Goal: Complete application form

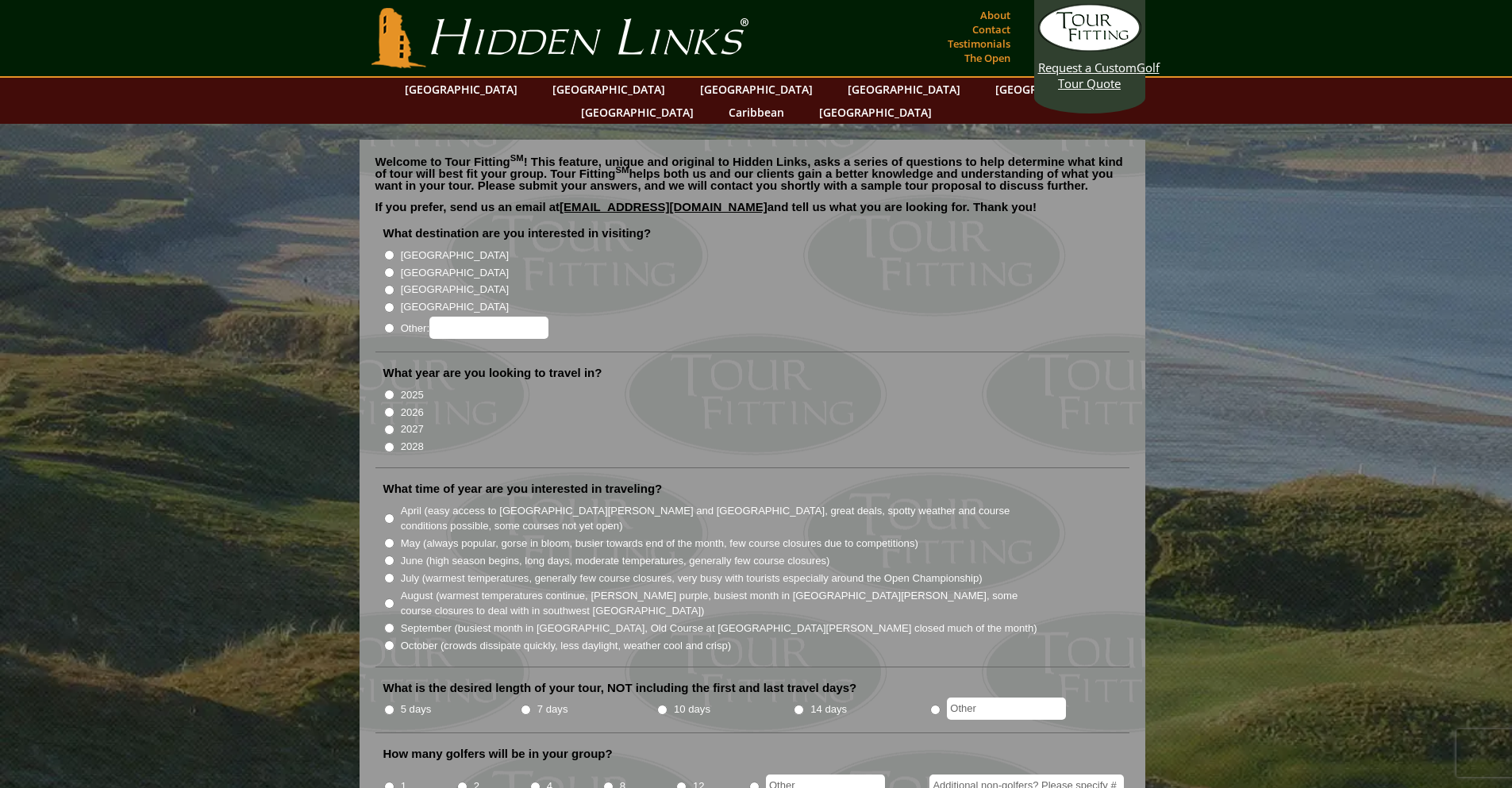
click at [401, 265] on label "[GEOGRAPHIC_DATA]" at bounding box center [454, 273] width 108 height 16
click at [395, 267] on input "[GEOGRAPHIC_DATA]" at bounding box center [389, 272] width 10 height 10
radio input "true"
click at [404, 405] on label "2026" at bounding box center [412, 412] width 23 height 16
click at [395, 407] on input "2026" at bounding box center [389, 412] width 10 height 10
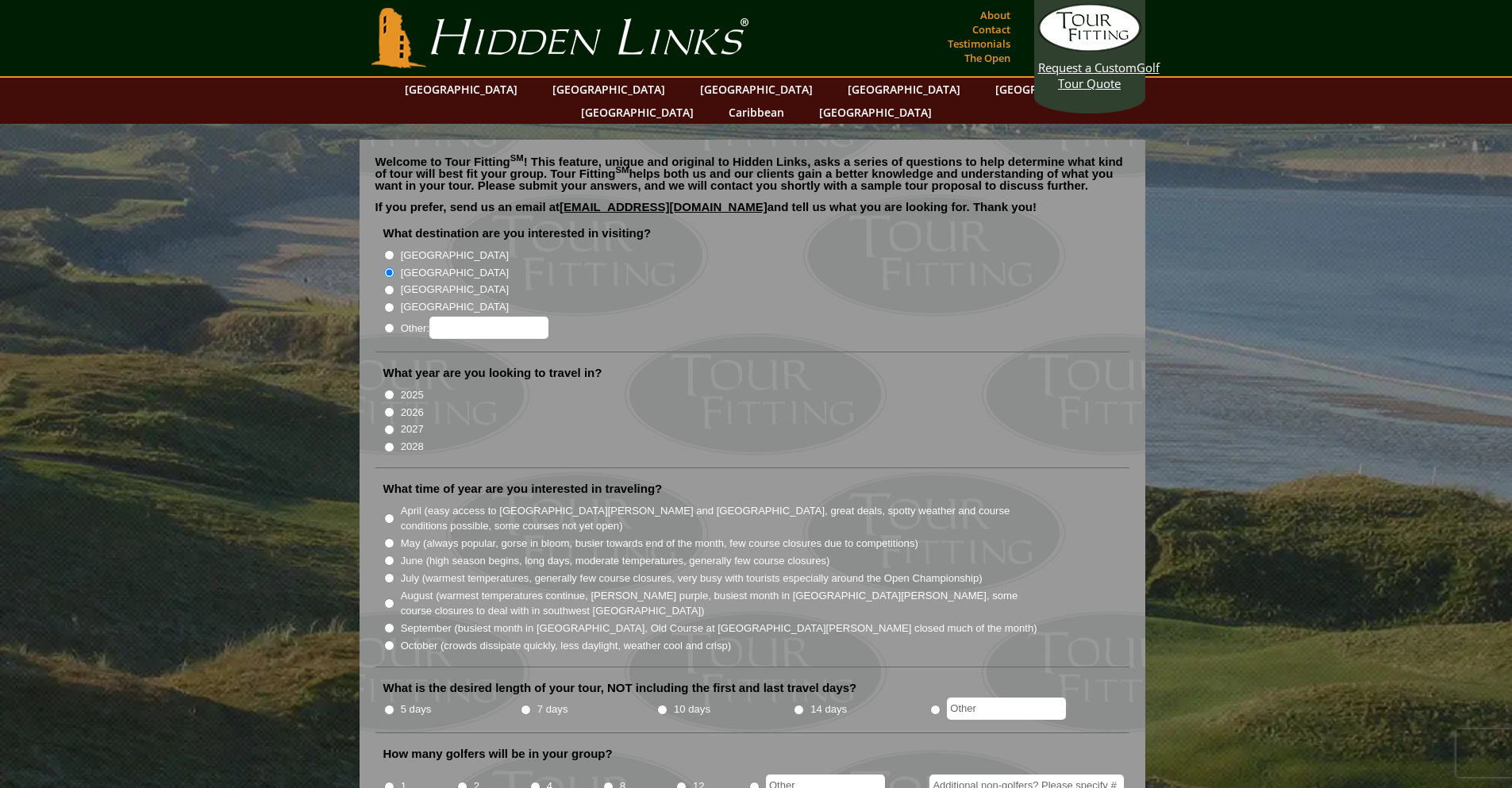
radio input "true"
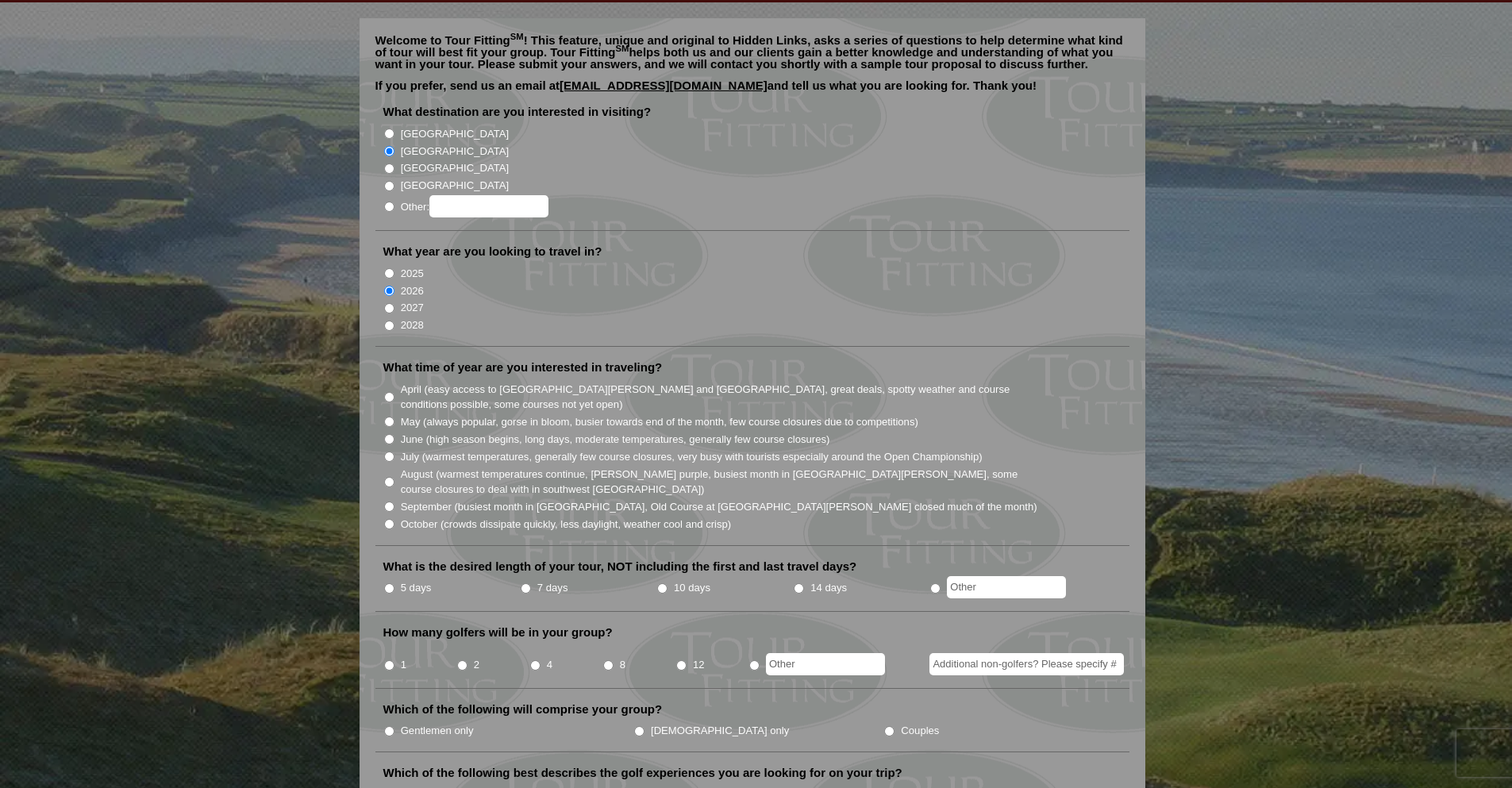
scroll to position [159, 0]
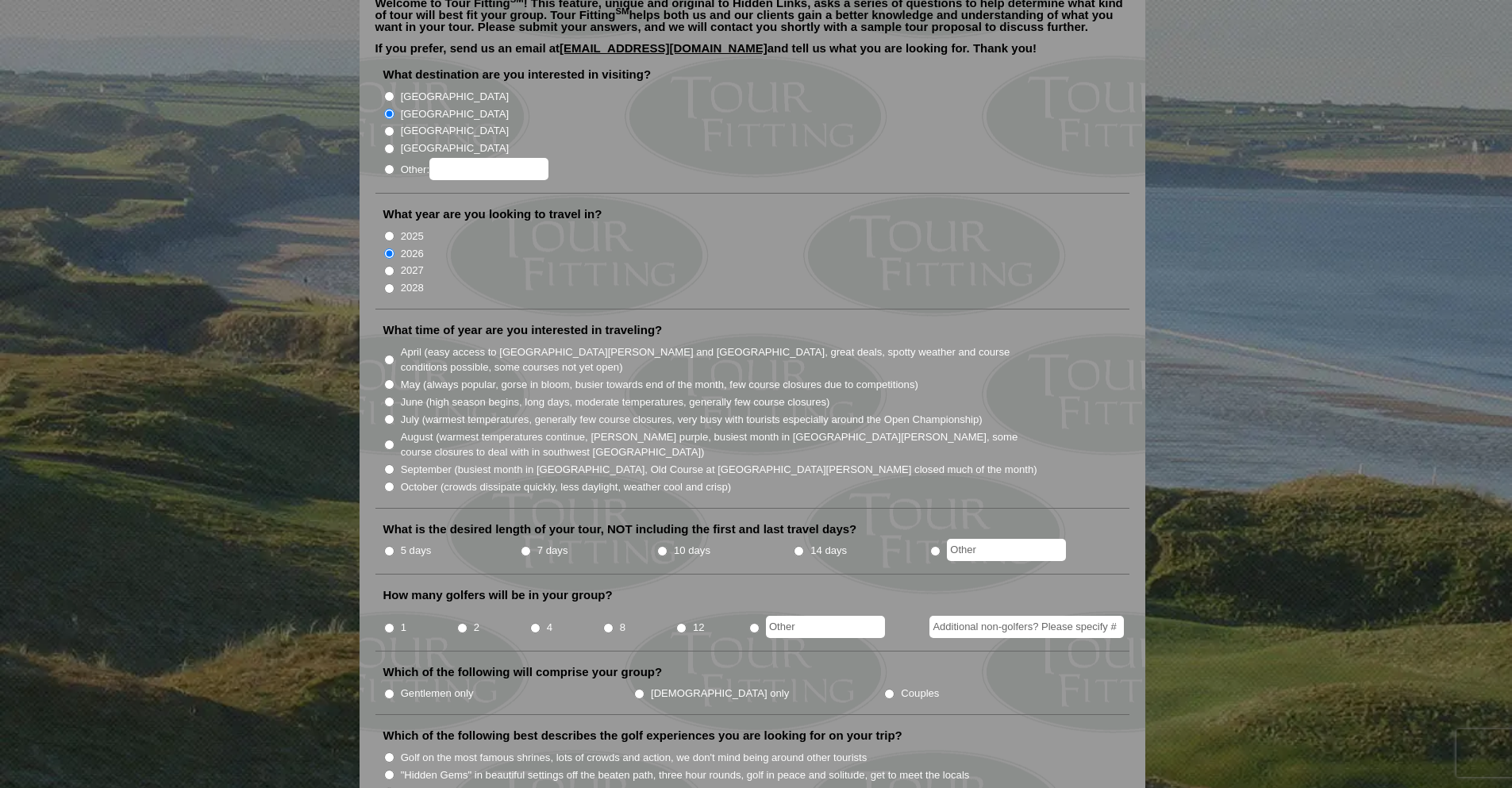
click at [416, 480] on label "October (crowds dissipate quickly, less daylight, weather cool and crisp)" at bounding box center [566, 487] width 331 height 16
click at [395, 482] on input "October (crowds dissipate quickly, less daylight, weather cool and crisp)" at bounding box center [389, 487] width 10 height 10
radio input "true"
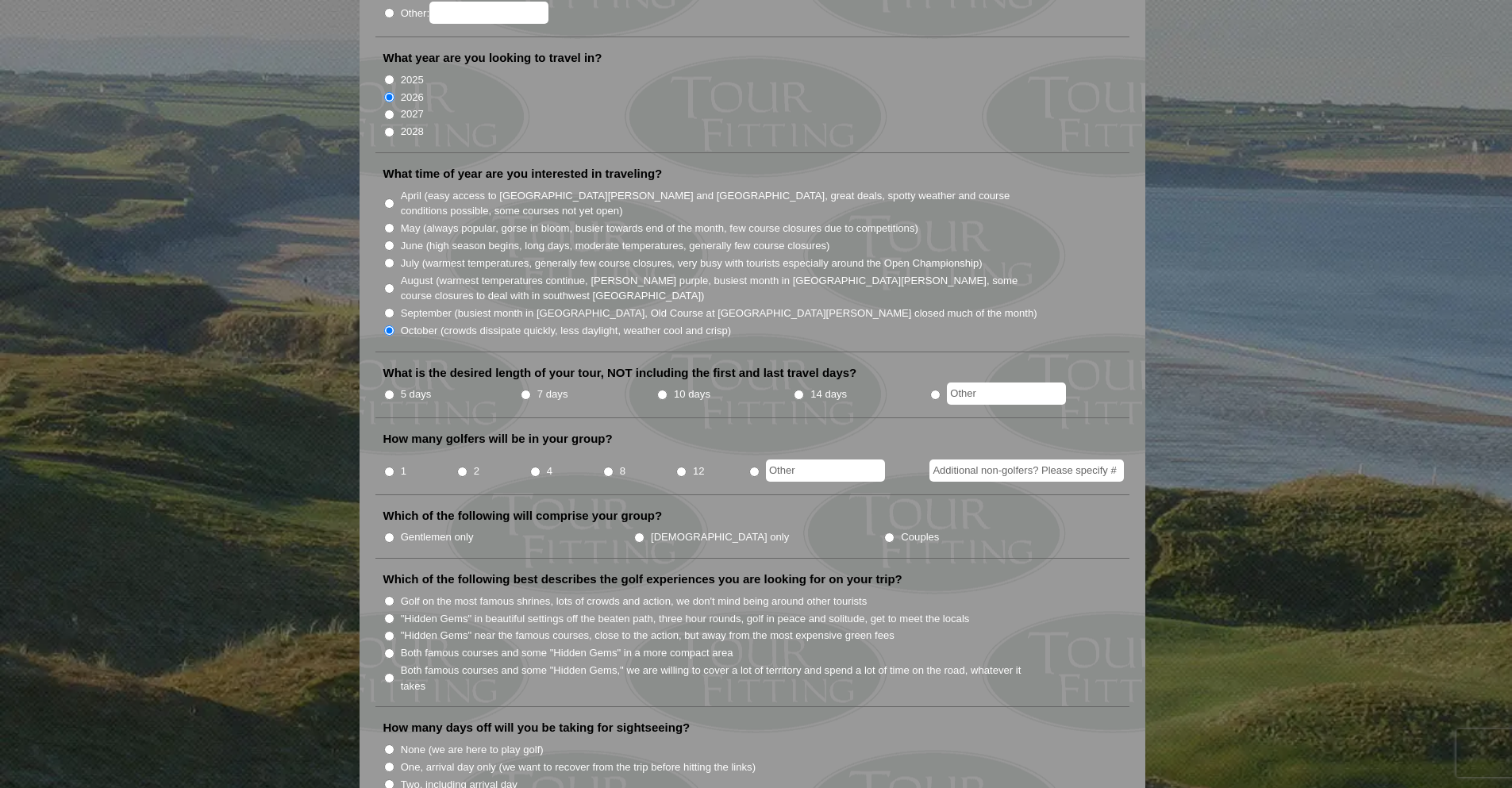
scroll to position [318, 0]
click at [415, 384] on label "5 days" at bounding box center [416, 391] width 31 height 16
click at [395, 387] on input "5 days" at bounding box center [389, 392] width 10 height 10
radio input "true"
click at [608, 465] on input "8" at bounding box center [608, 470] width 10 height 10
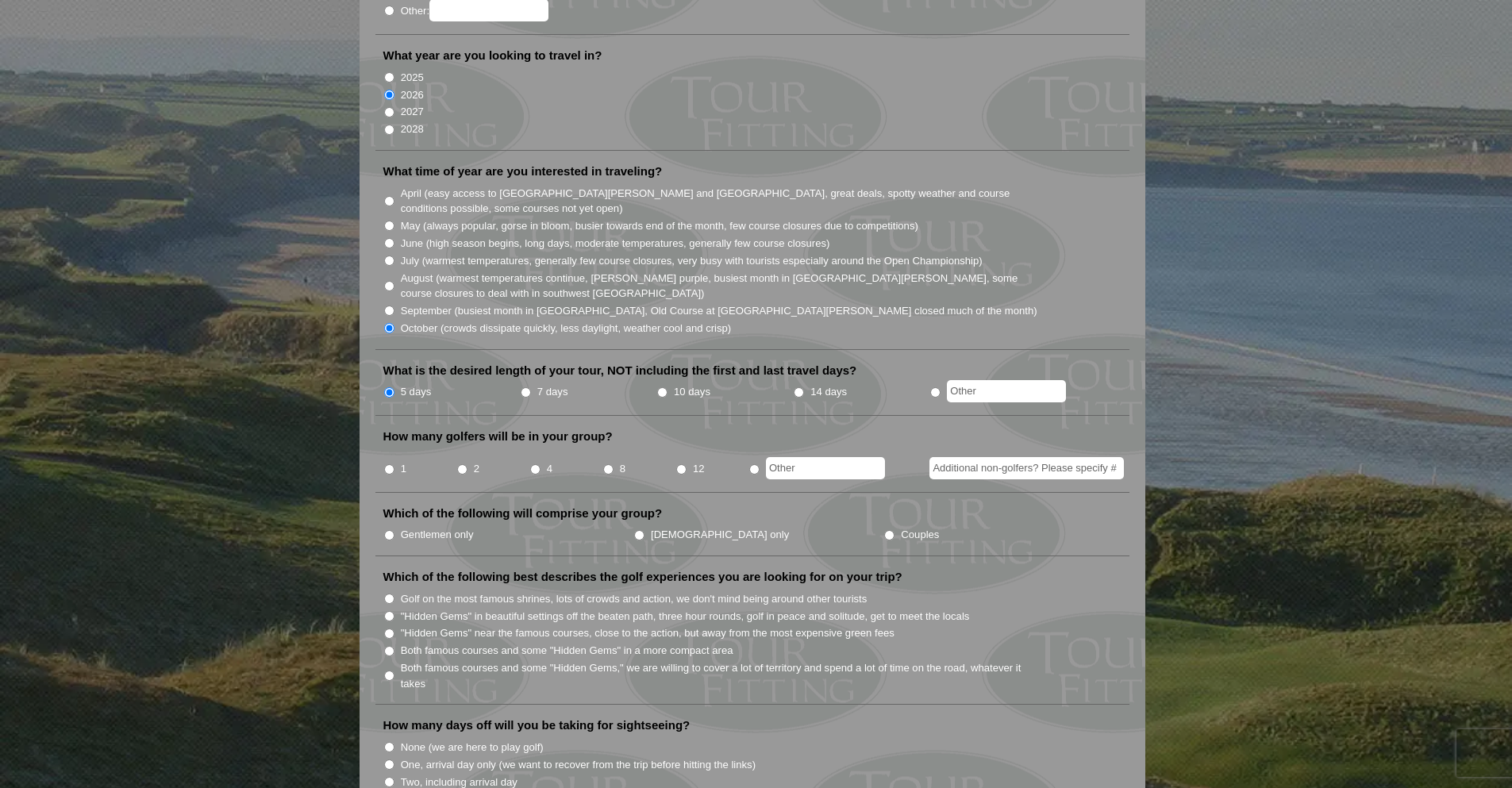
radio input "true"
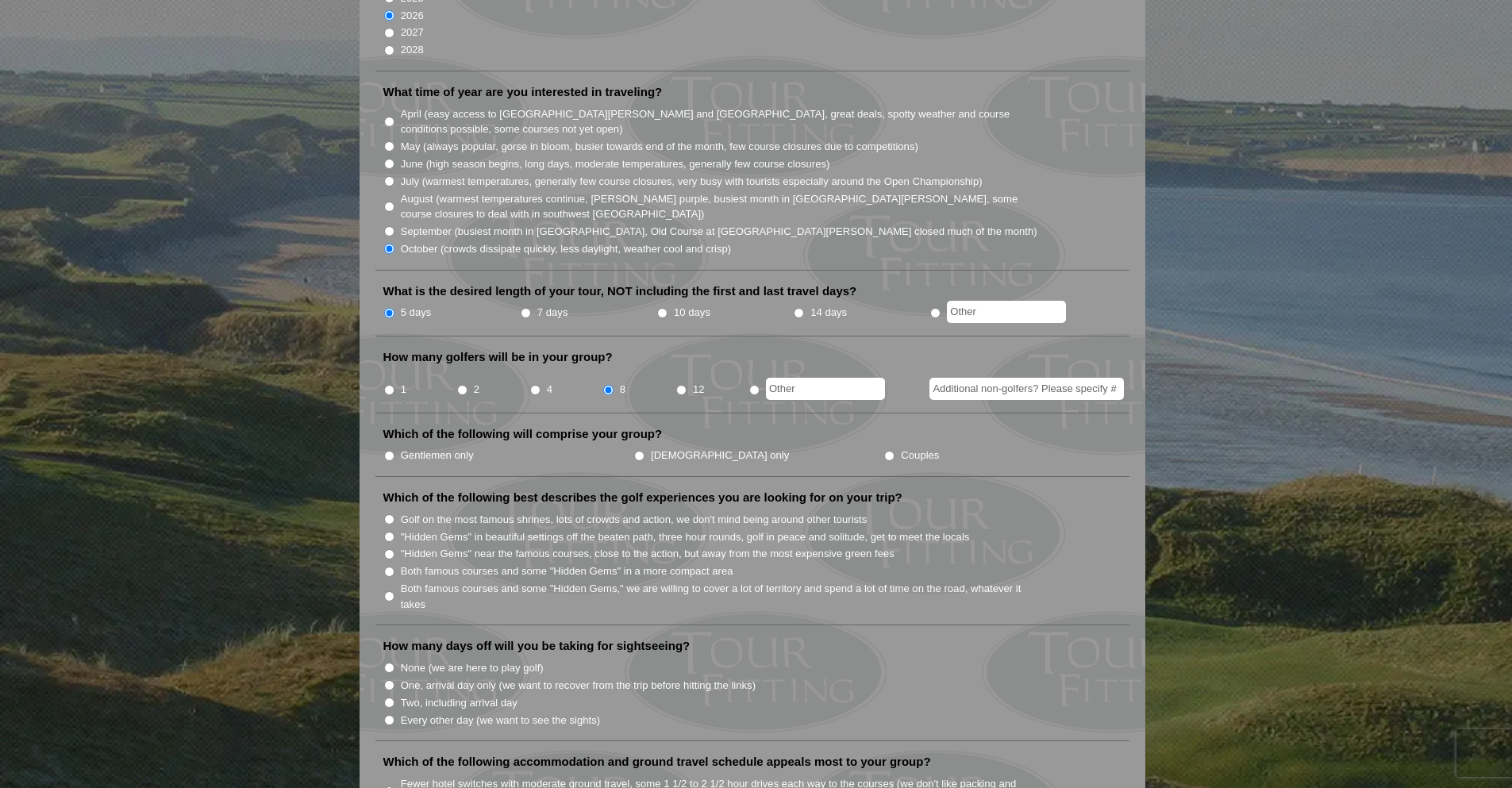
scroll to position [476, 0]
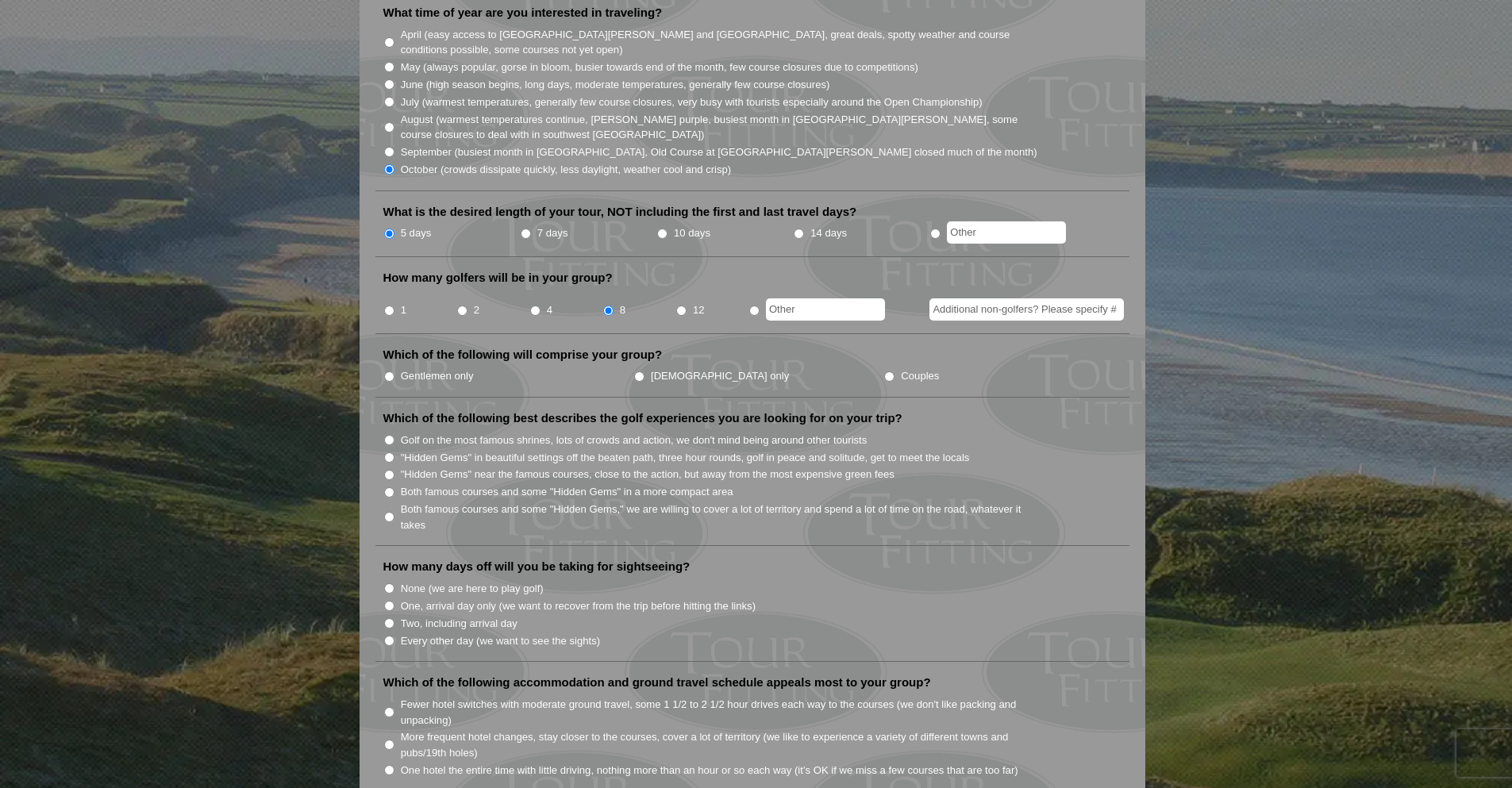
click at [901, 369] on label "Couples" at bounding box center [920, 376] width 38 height 16
click at [885, 371] on input "Couples" at bounding box center [890, 376] width 10 height 10
radio input "true"
click at [395, 483] on li "Both famous courses and some "Hidden Gems" in a more compact area" at bounding box center [759, 491] width 751 height 18
click at [390, 512] on input "Both famous courses and some "Hidden Gems," we are willing to cover a lot of te…" at bounding box center [389, 517] width 10 height 10
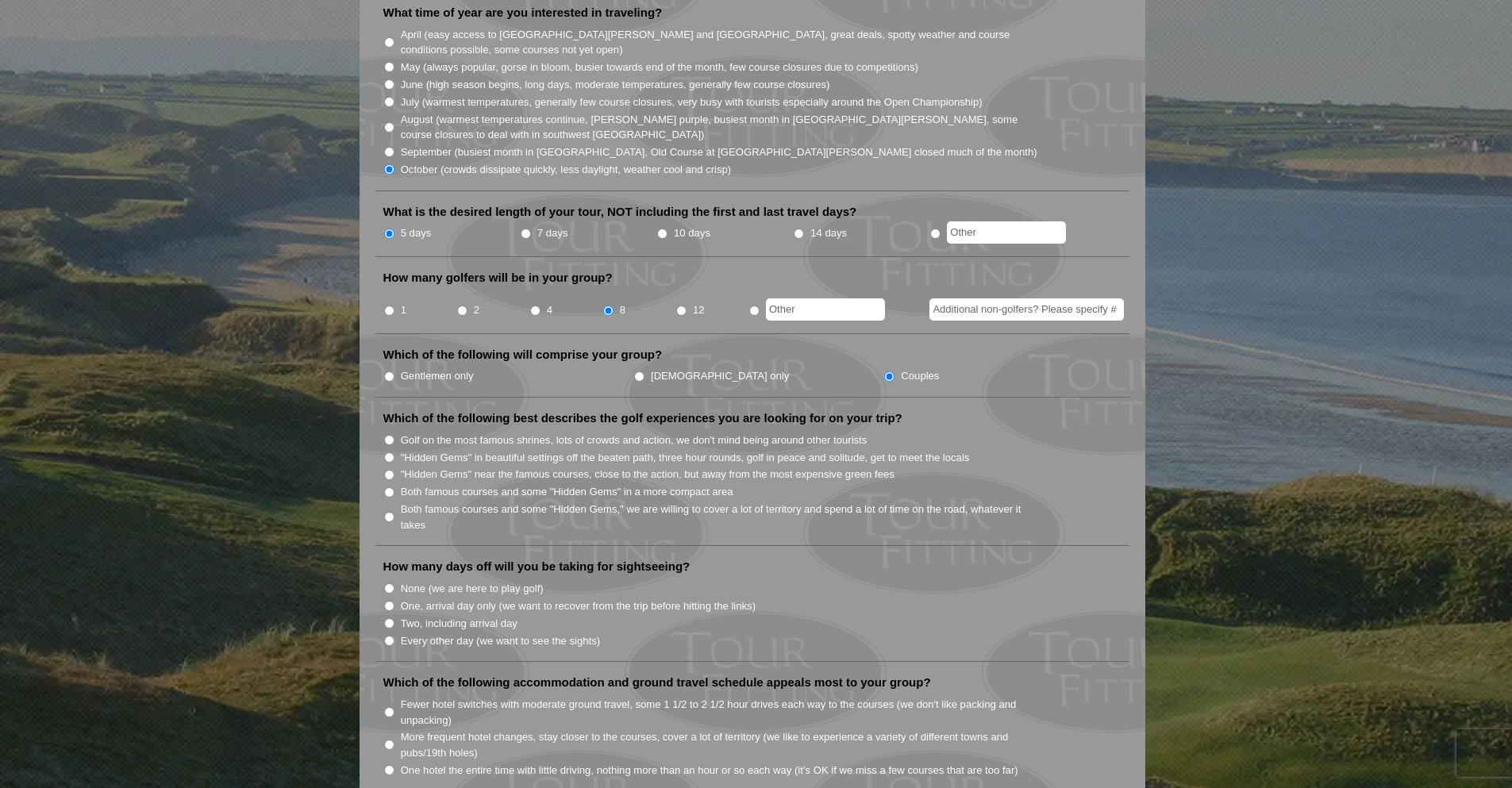
radio input "true"
click at [391, 487] on input "Both famous courses and some "Hidden Gems" in a more compact area" at bounding box center [389, 492] width 10 height 10
radio input "true"
click at [390, 512] on input "Both famous courses and some "Hidden Gems," we are willing to cover a lot of te…" at bounding box center [389, 517] width 10 height 10
radio input "true"
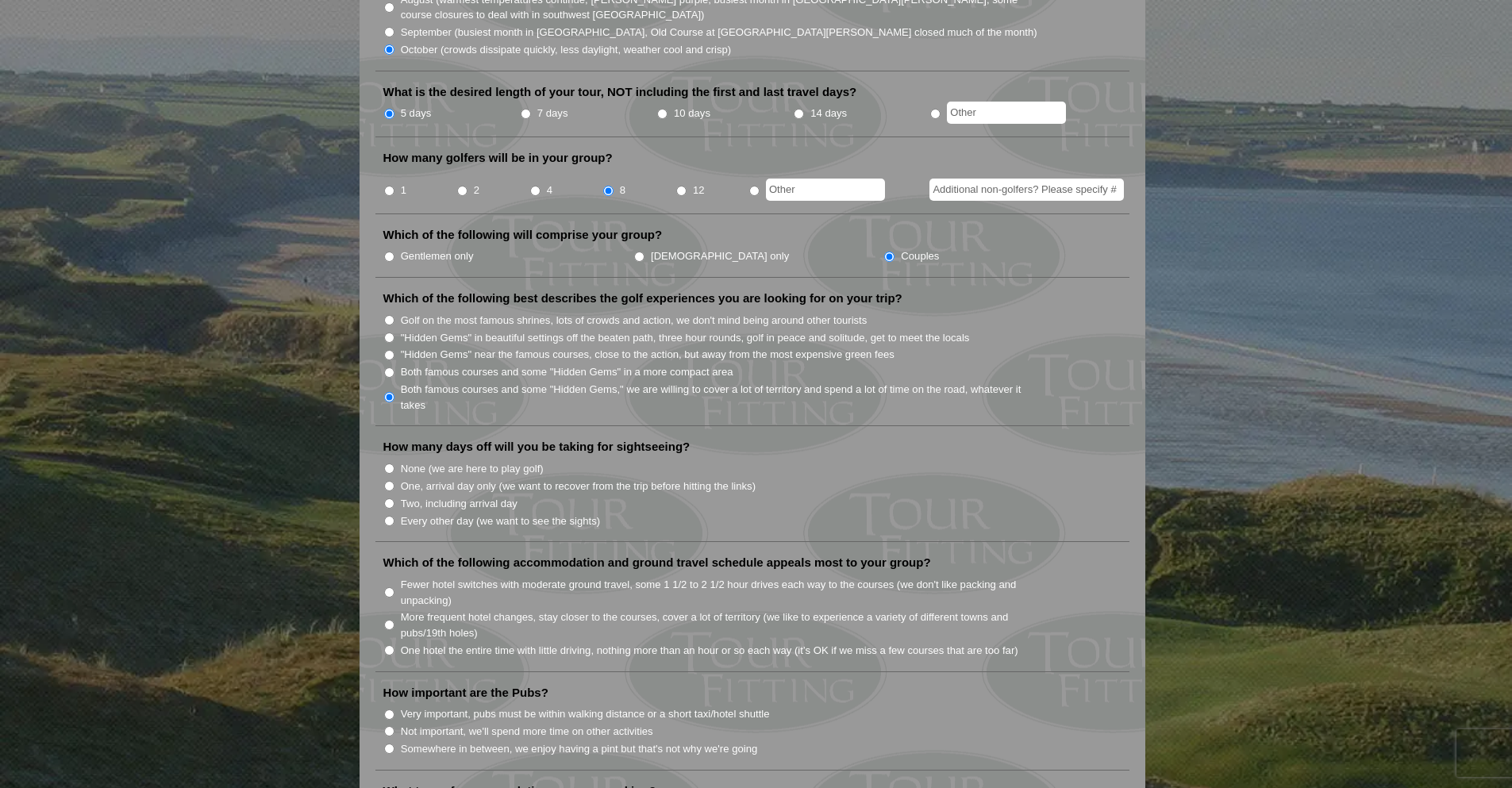
scroll to position [635, 0]
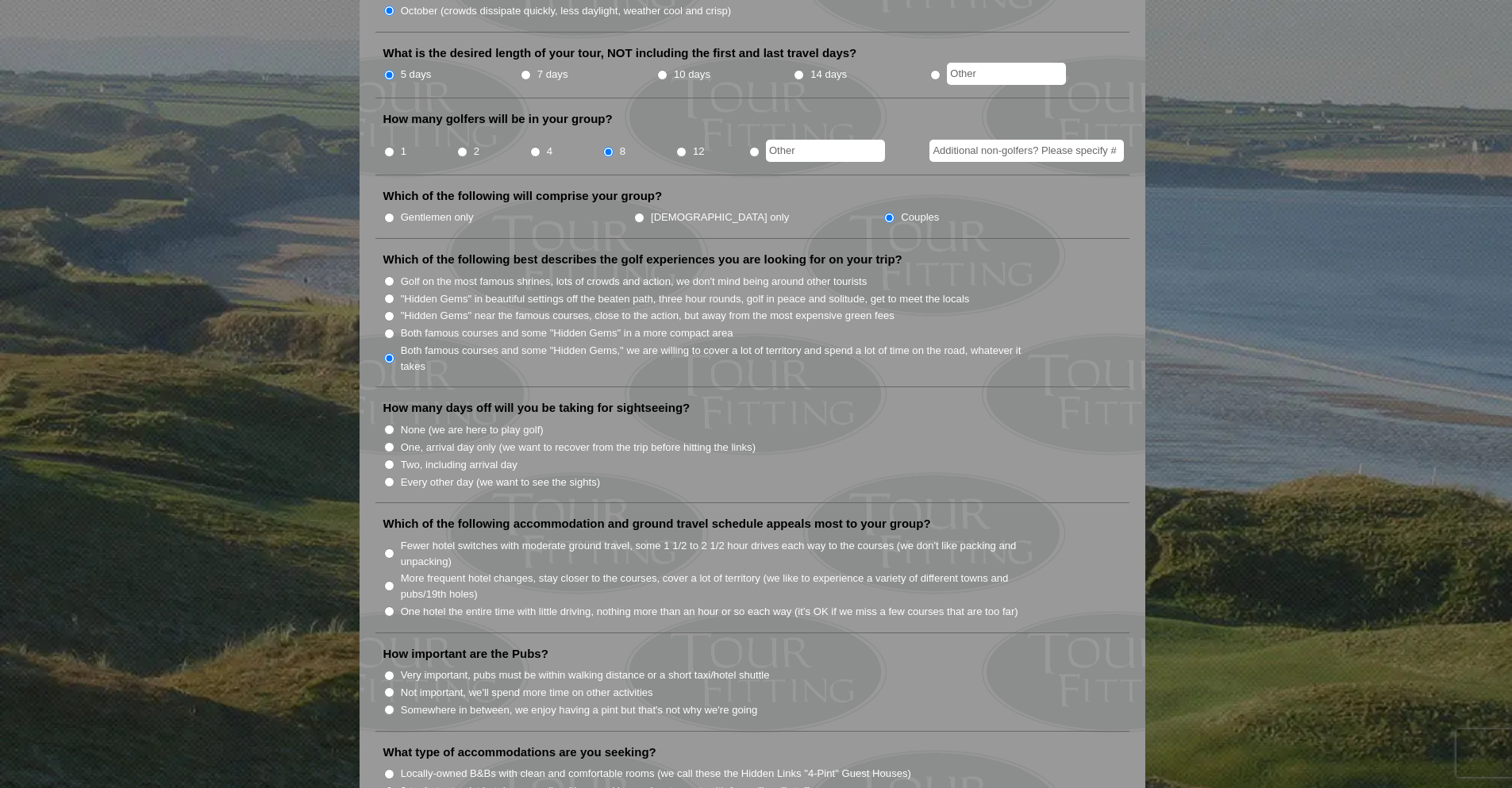
click at [387, 477] on input "Every other day (we want to see the sights)" at bounding box center [389, 482] width 10 height 10
radio input "true"
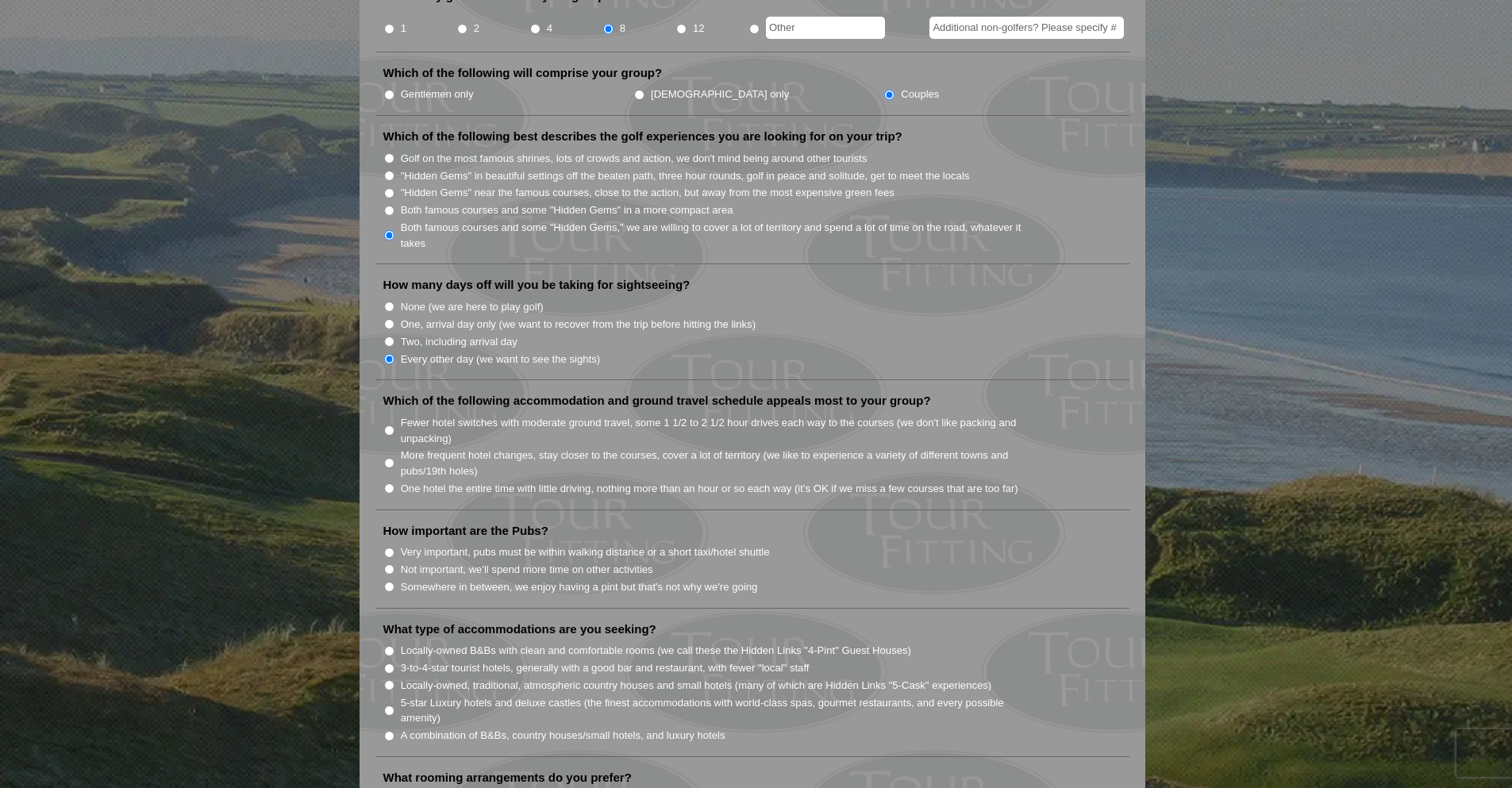
scroll to position [794, 0]
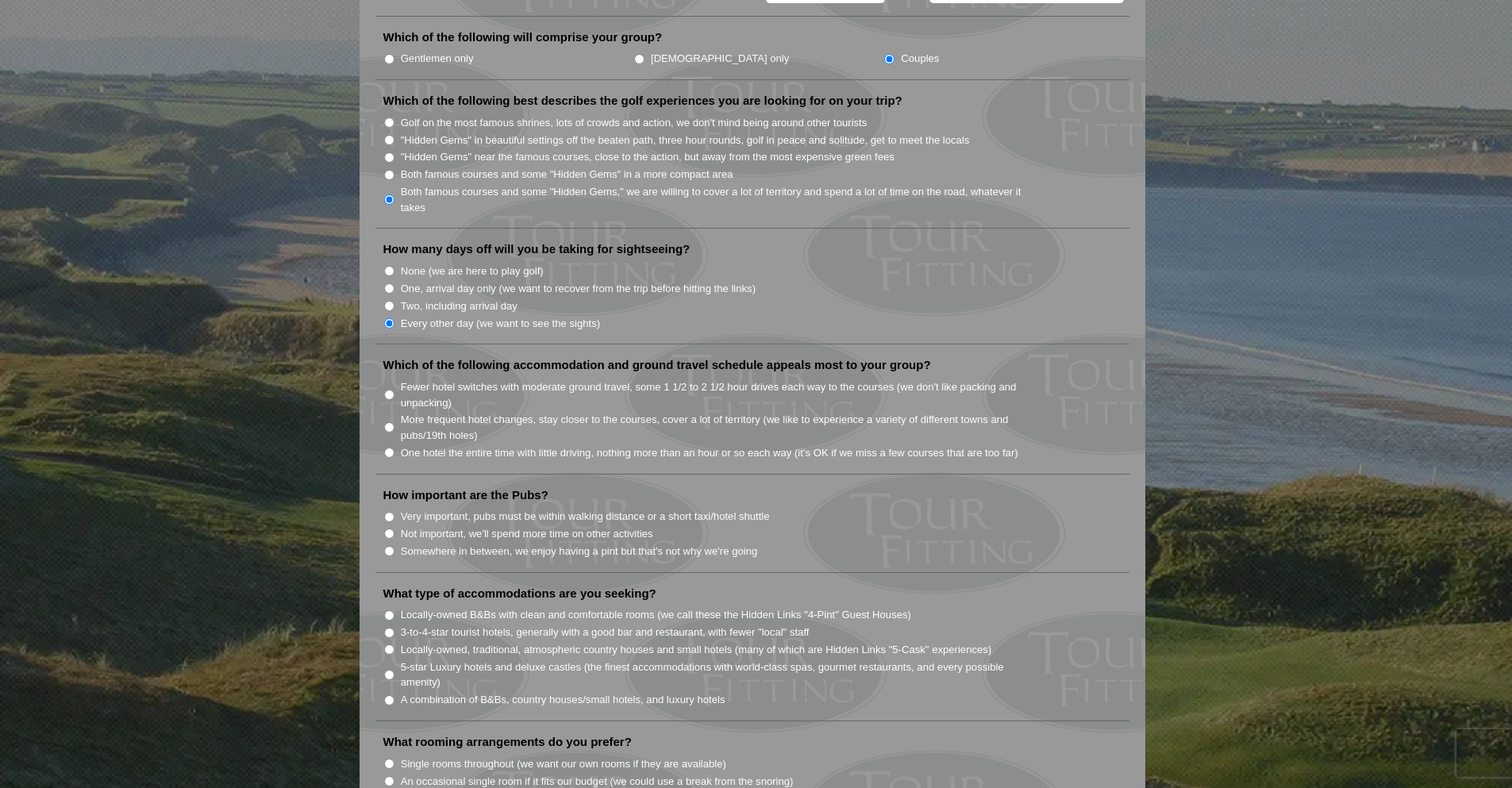
click at [390, 423] on input "More frequent hotel changes, stay closer to the courses, cover a lot of territo…" at bounding box center [389, 428] width 10 height 10
radio input "true"
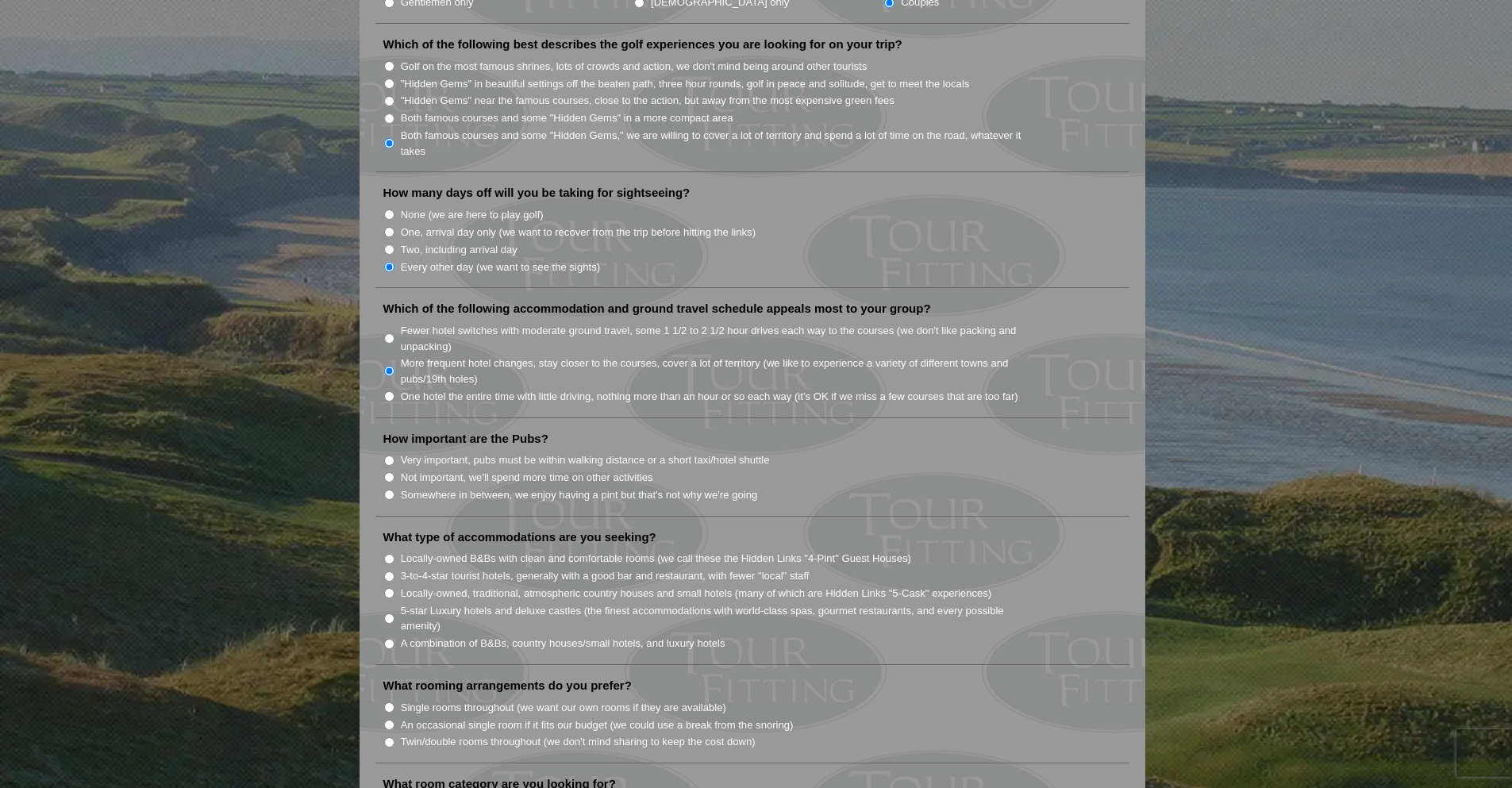
scroll to position [874, 0]
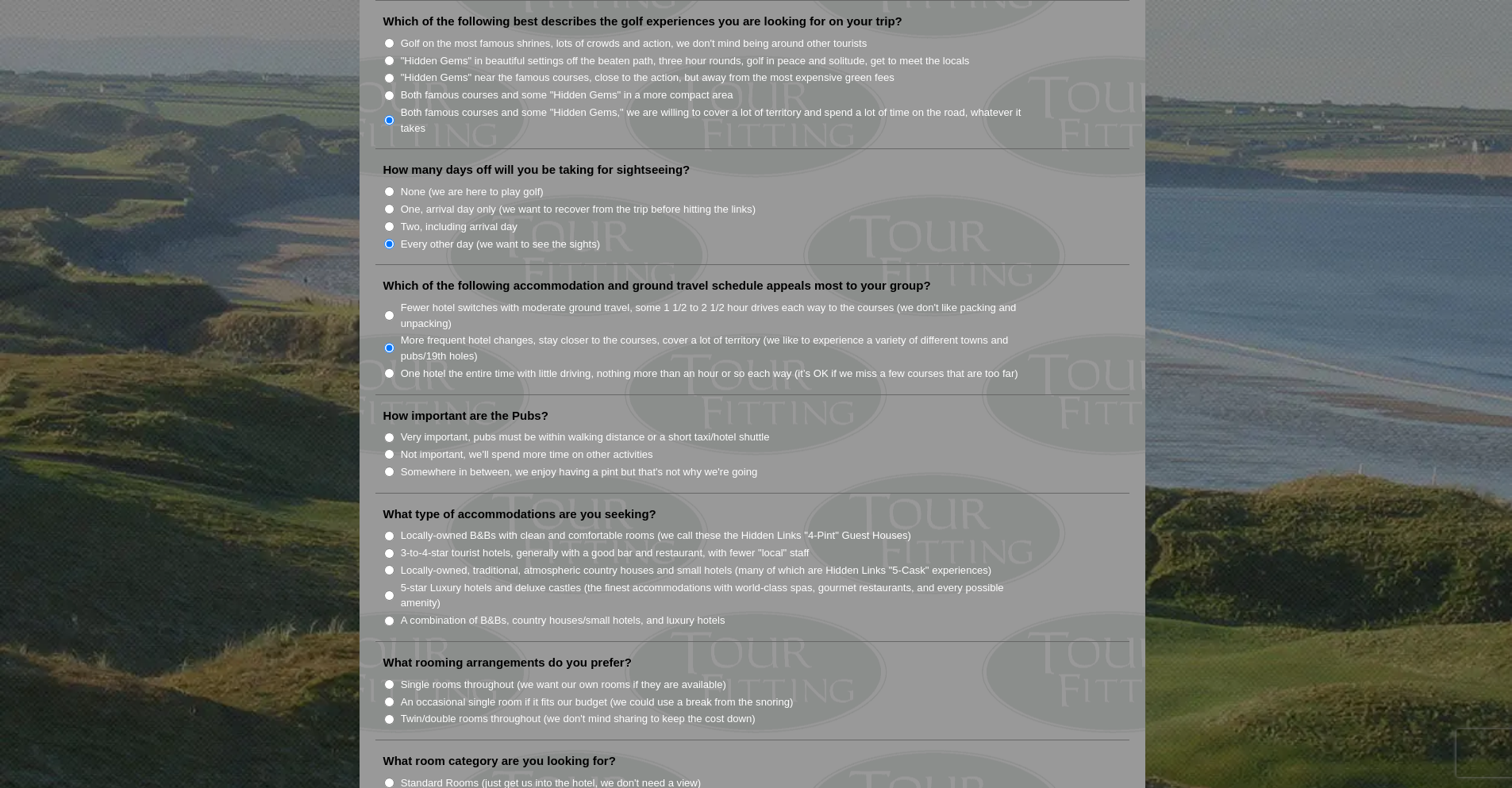
click at [391, 467] on input "Somewhere in between, we enjoy having a pint but that's not why we're going" at bounding box center [389, 472] width 10 height 10
radio input "true"
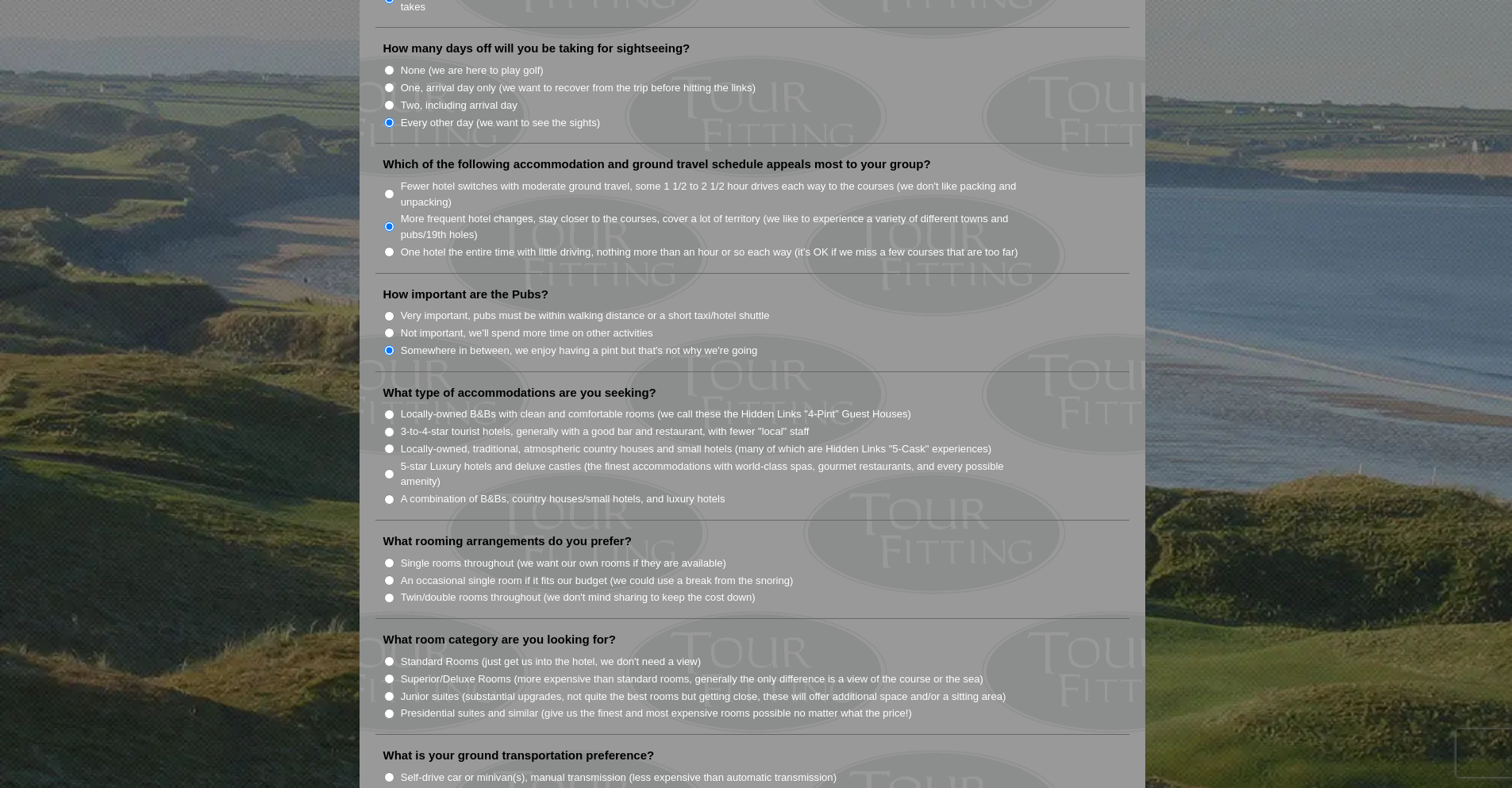
scroll to position [1032, 0]
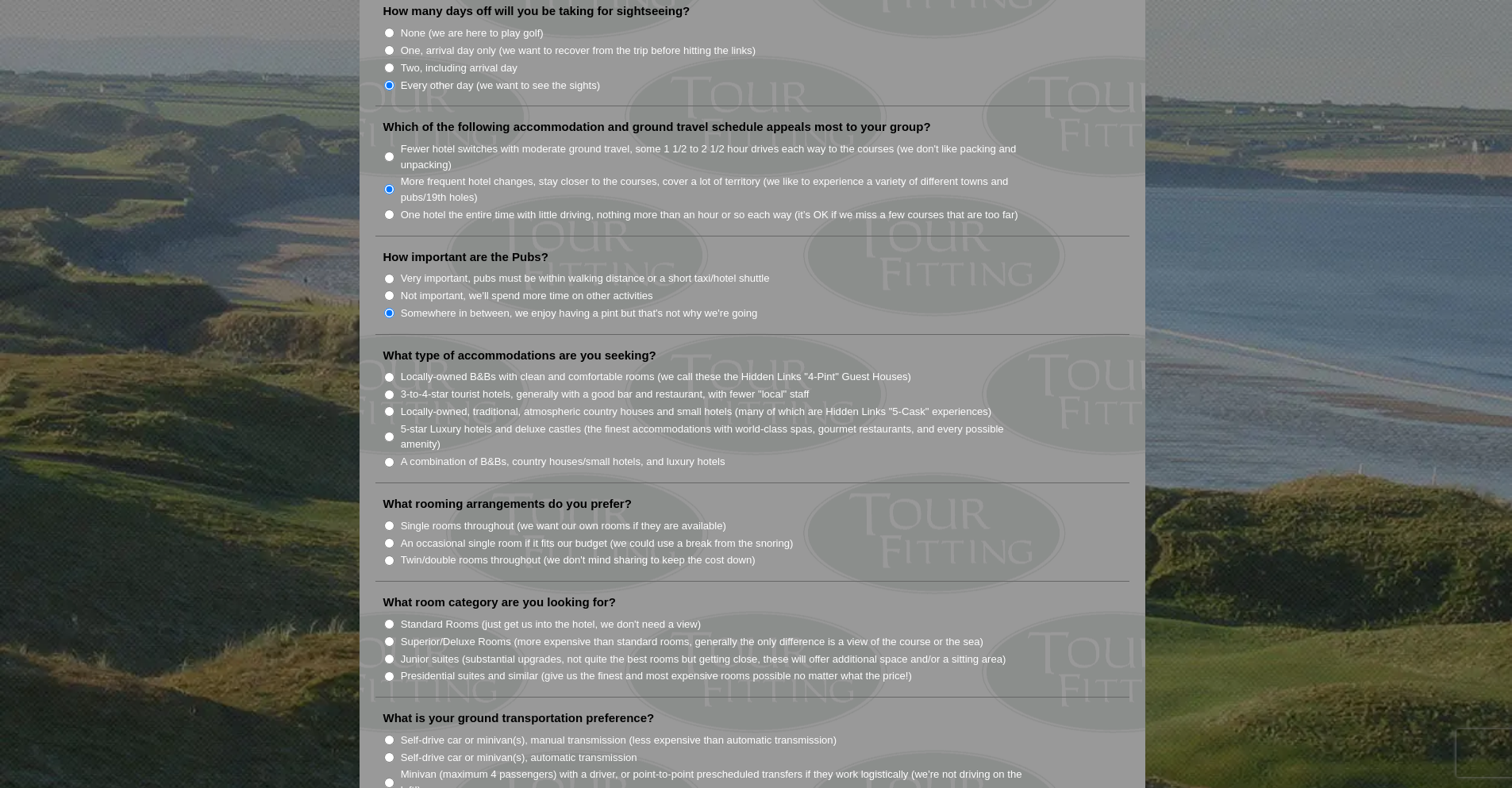
click at [391, 457] on input "A combination of B&Bs, country houses/small hotels, and luxury hotels" at bounding box center [389, 462] width 10 height 10
radio input "true"
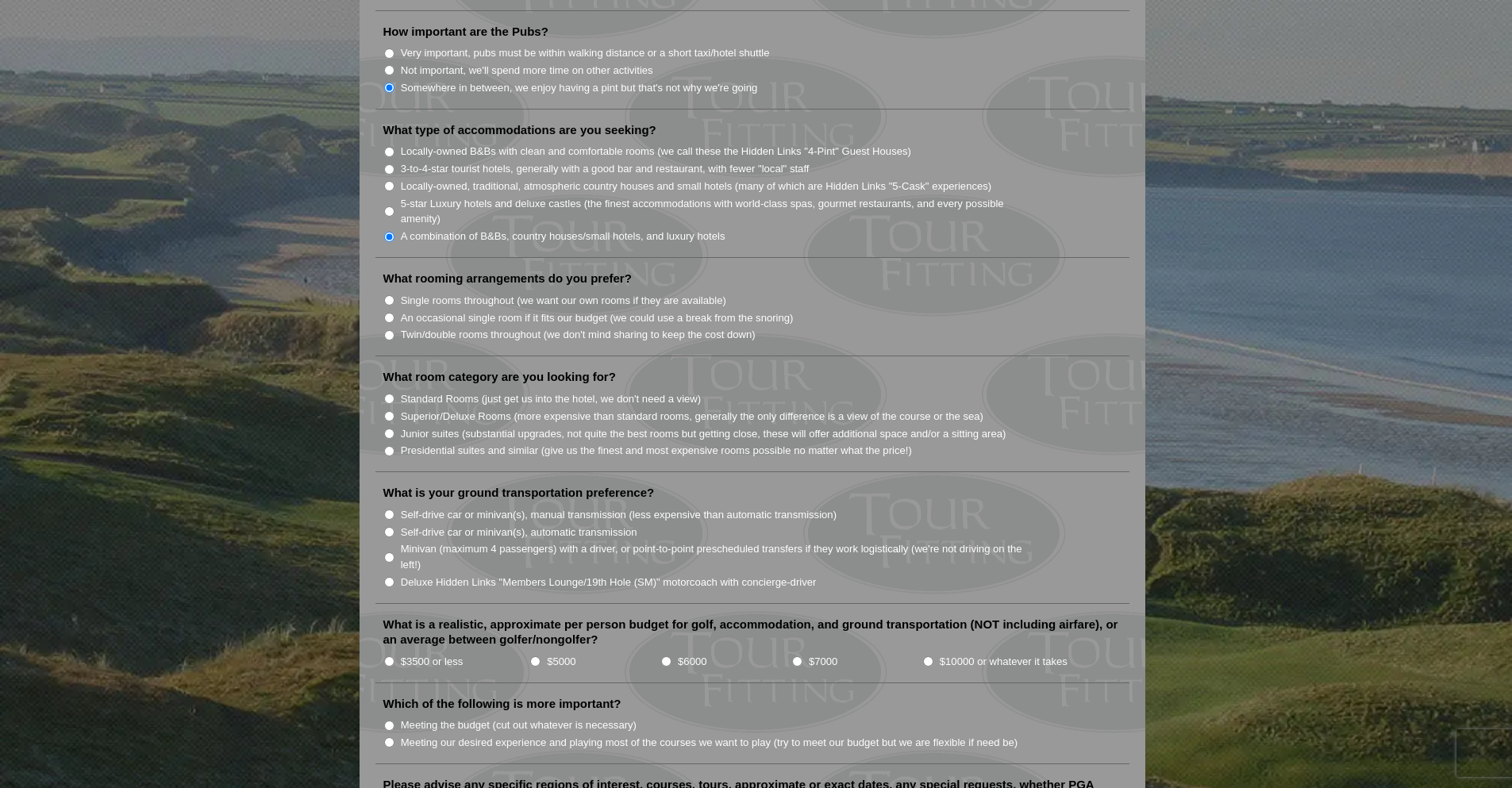
scroll to position [1270, 0]
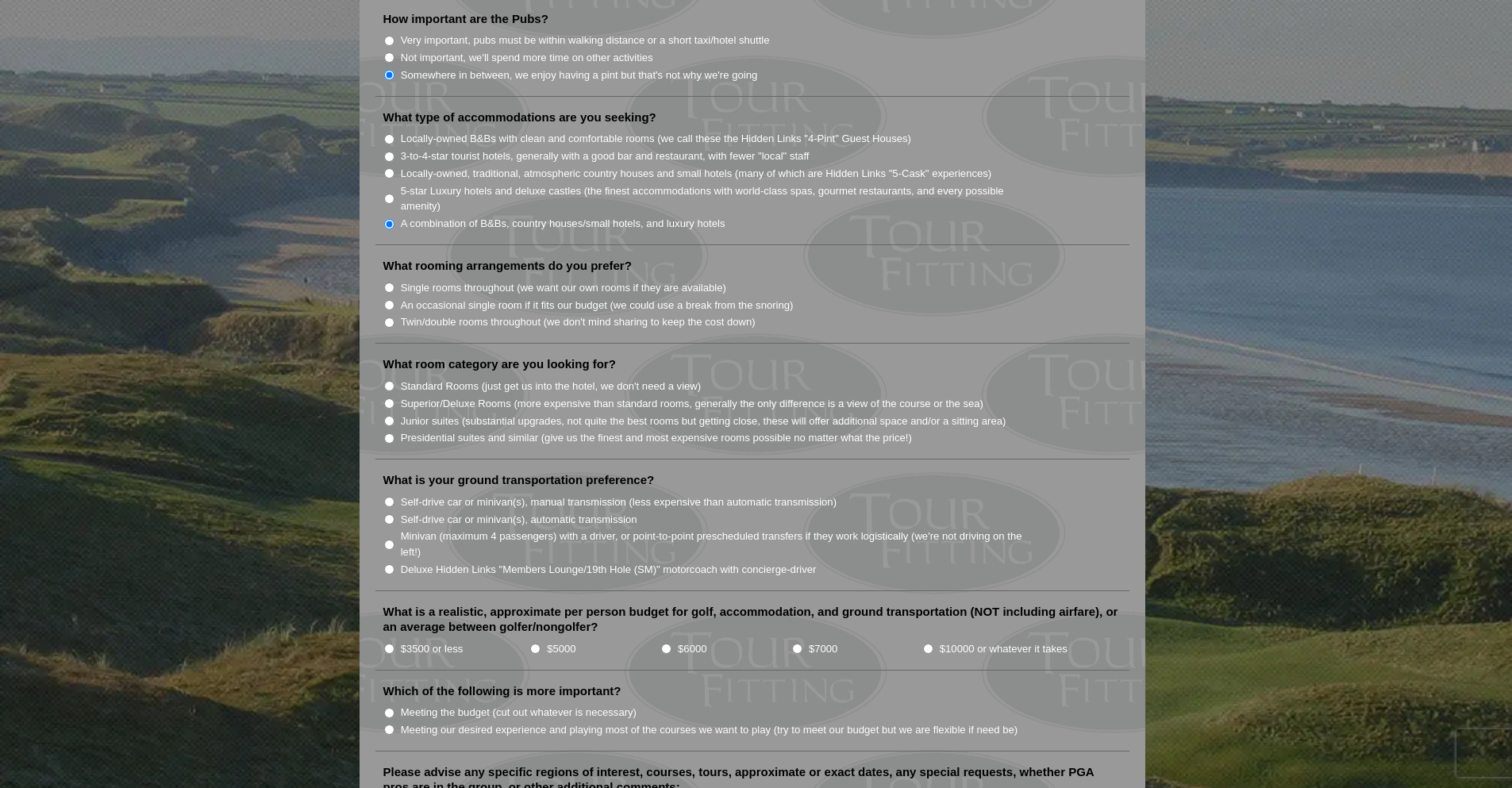
click at [388, 282] on input "Single rooms throughout (we want our own rooms if they are available)" at bounding box center [389, 287] width 10 height 10
radio input "true"
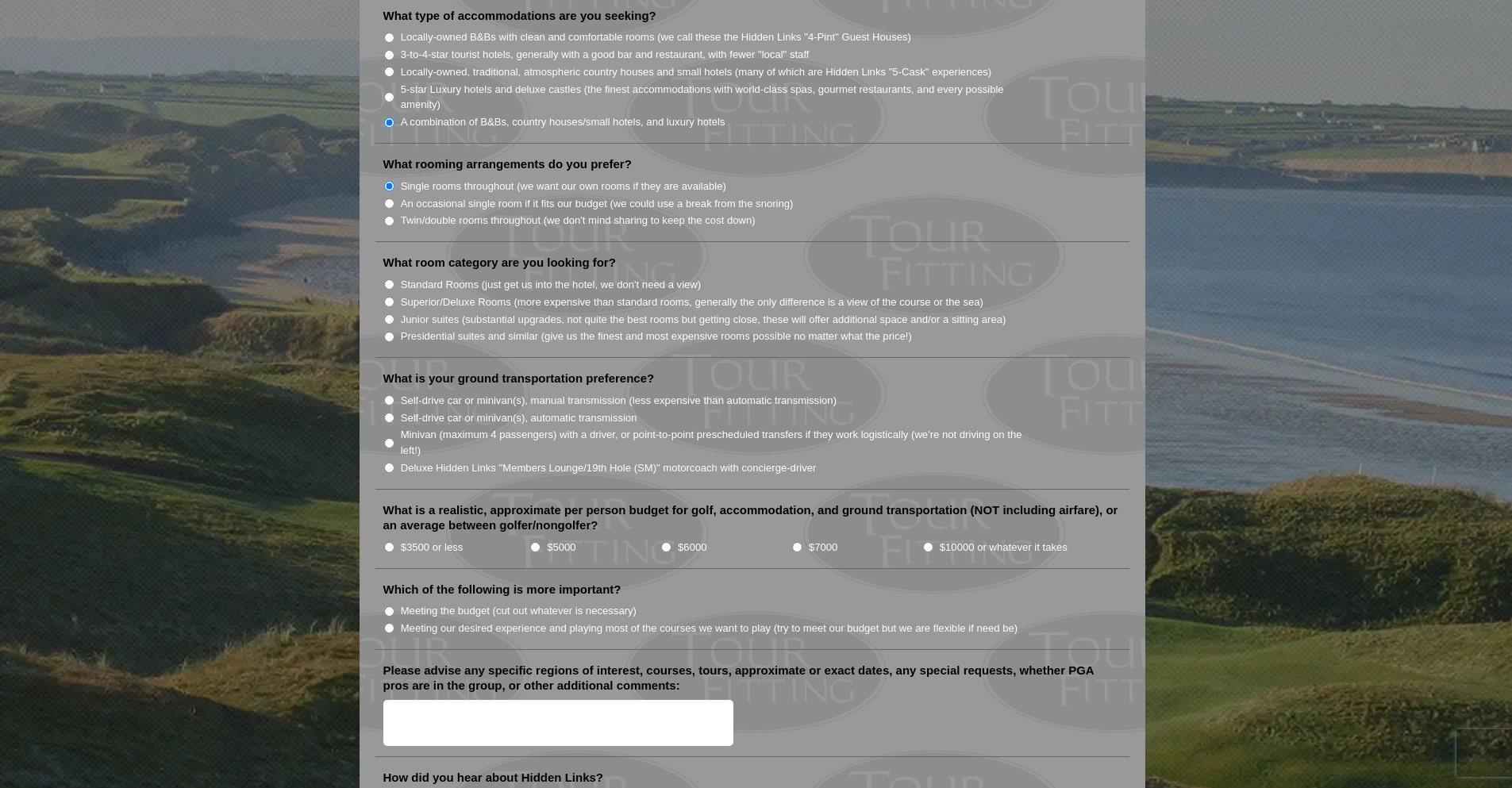
scroll to position [1429, 0]
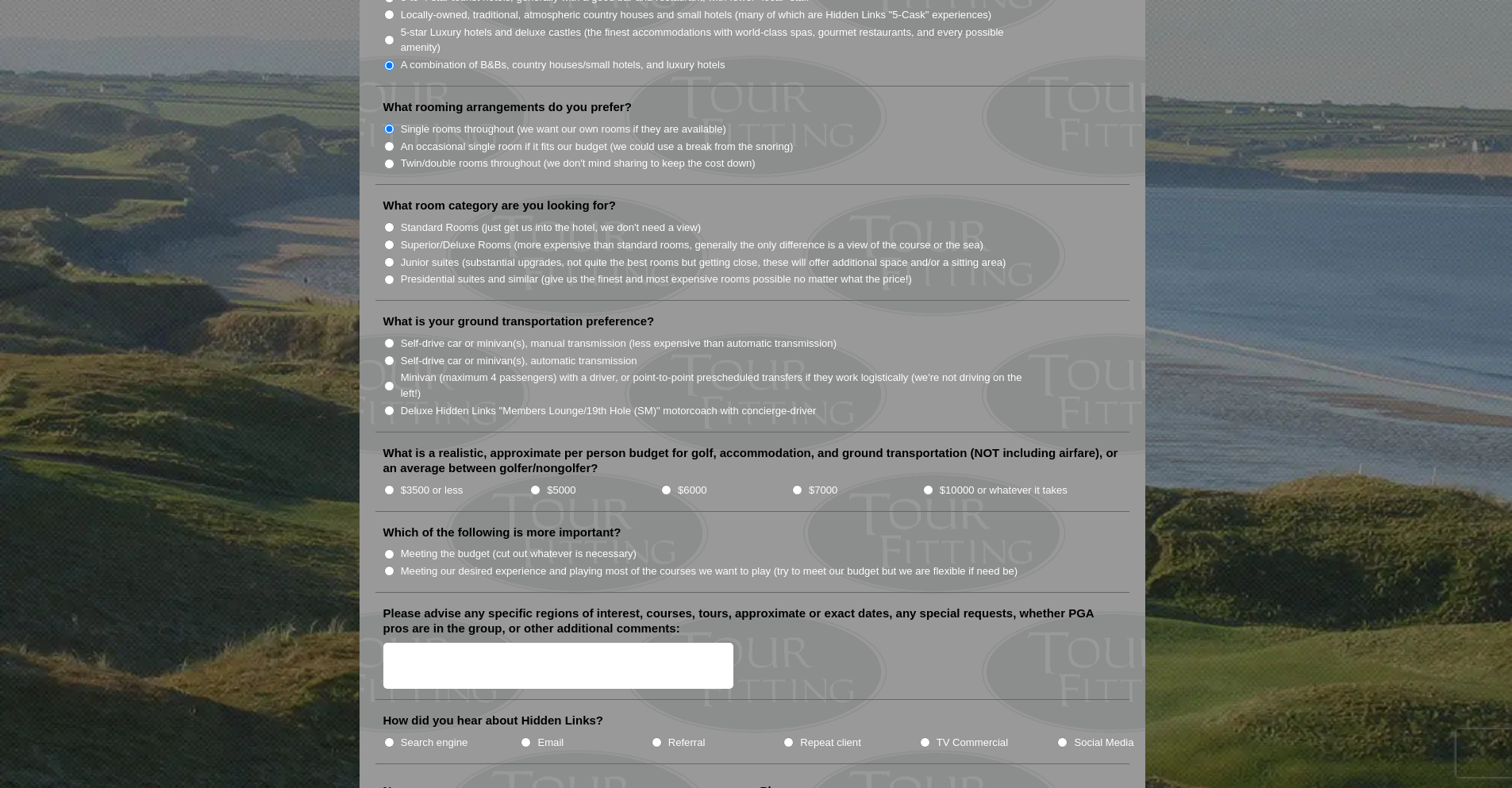
click at [389, 239] on input "Superior/Deluxe Rooms (more expensive than standard rooms, generally the only d…" at bounding box center [389, 244] width 10 height 10
radio input "true"
click at [391, 339] on input "Self-drive car or minivan(s), manual transmission (less expensive than automati…" at bounding box center [389, 344] width 10 height 10
radio input "true"
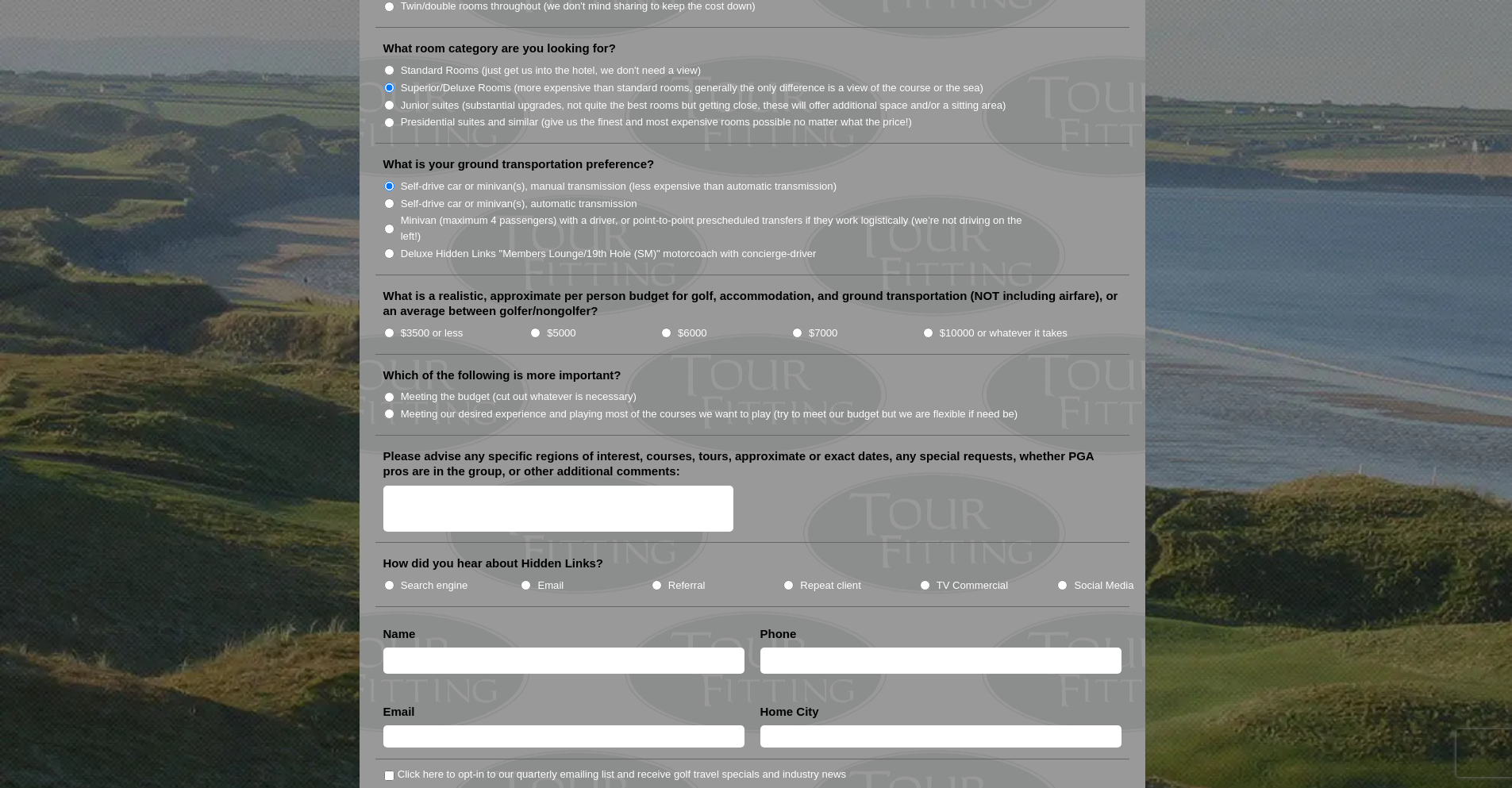
scroll to position [1588, 0]
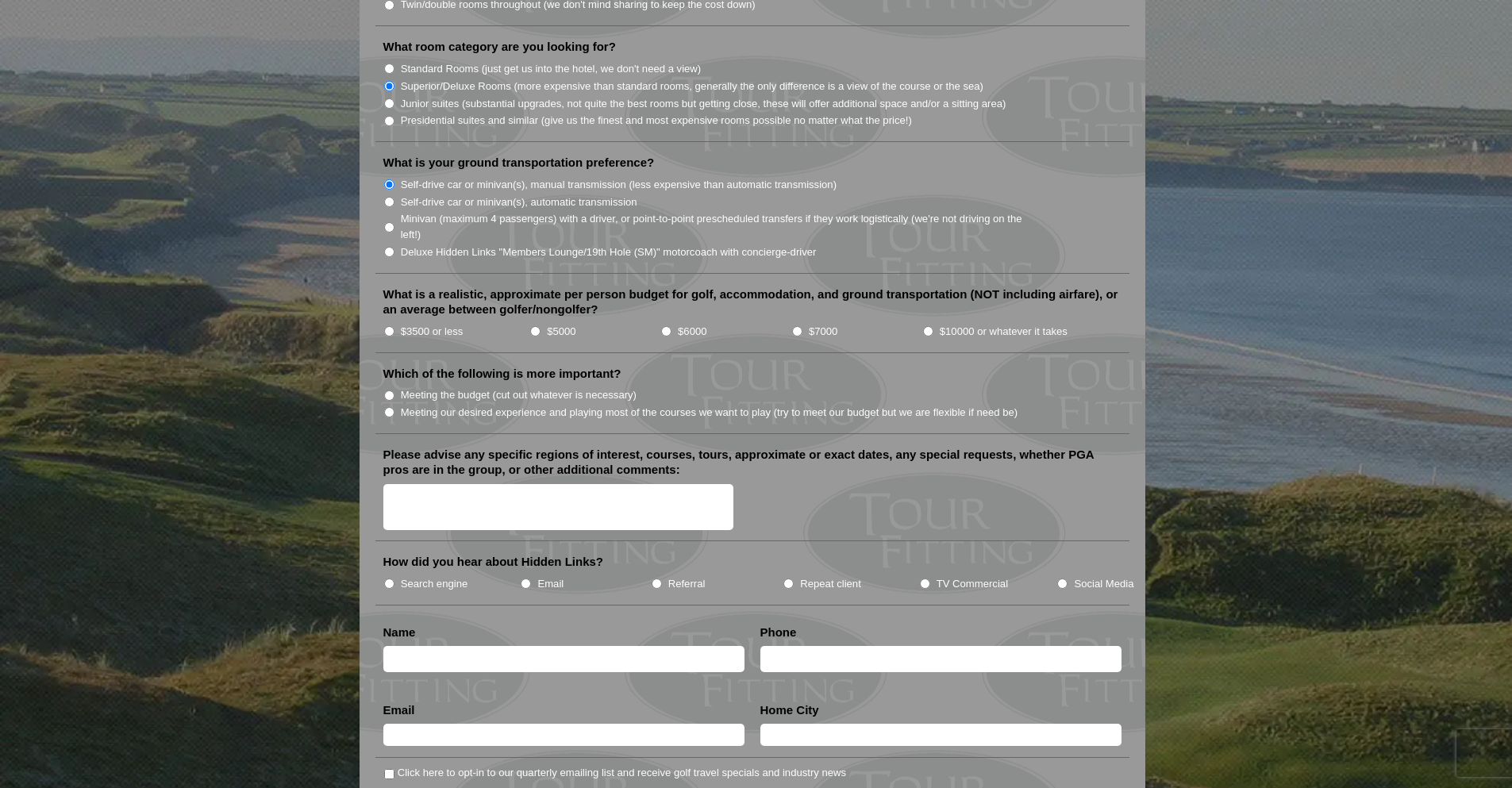
click at [542, 323] on li "$5000" at bounding box center [595, 331] width 131 height 18
click at [535, 326] on input "$5000" at bounding box center [535, 331] width 10 height 10
radio input "true"
click at [406, 405] on label "Meeting our desired experience and playing most of the courses we want to play …" at bounding box center [709, 412] width 617 height 16
click at [395, 407] on input "Meeting our desired experience and playing most of the courses we want to play …" at bounding box center [389, 412] width 10 height 10
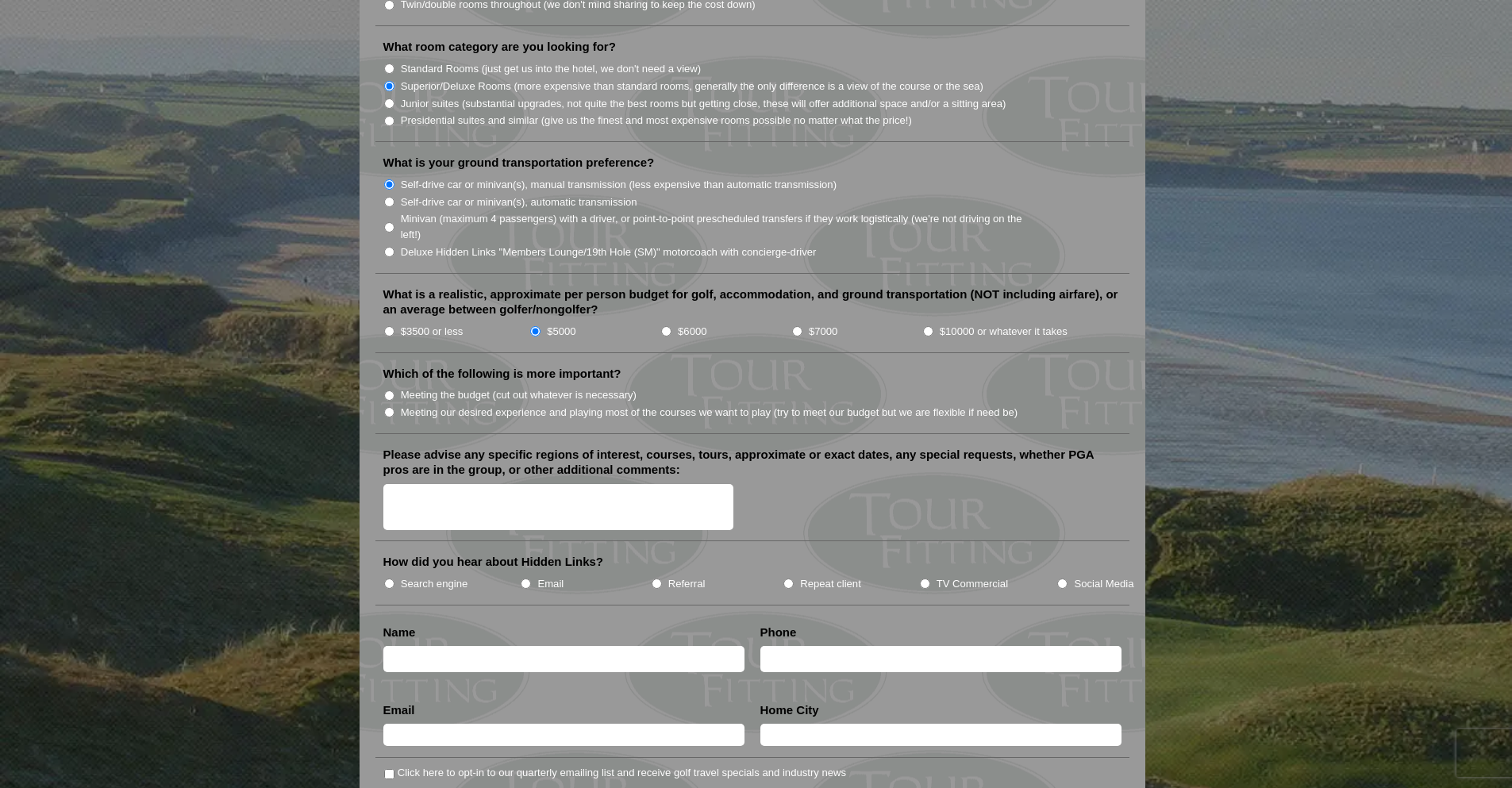
radio input "true"
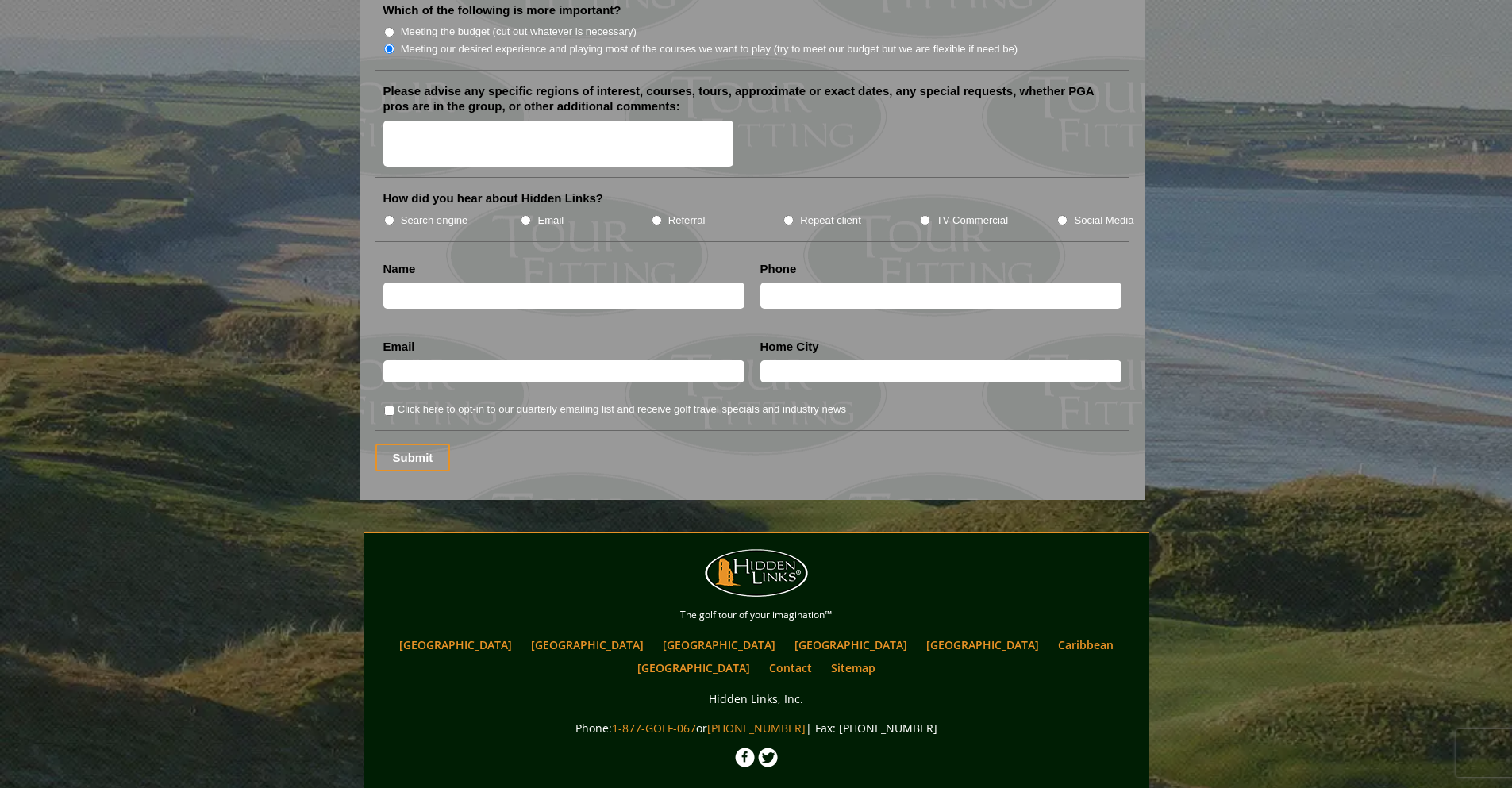
scroll to position [2014, 0]
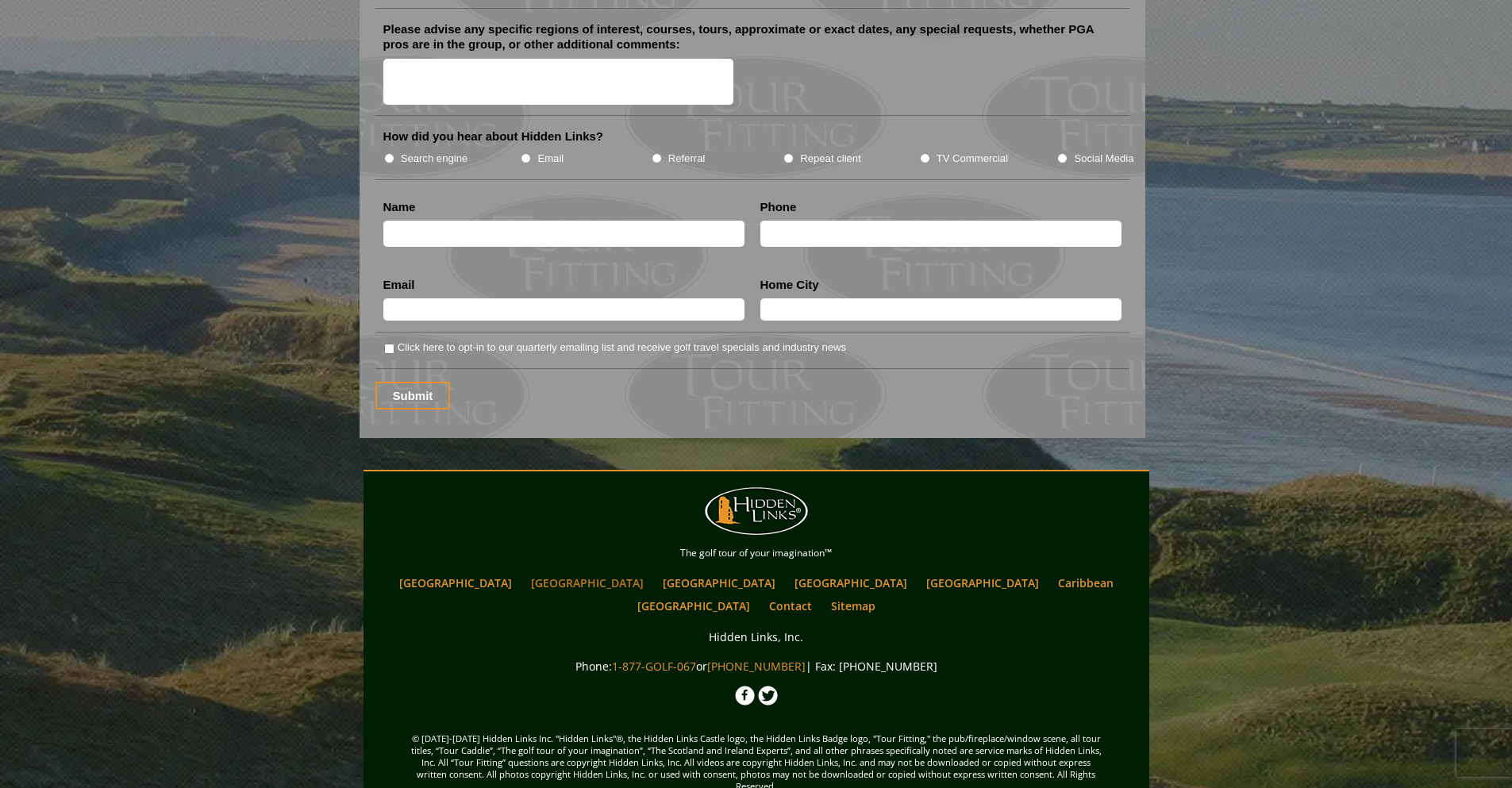
click at [583, 571] on link "[GEOGRAPHIC_DATA]" at bounding box center [587, 582] width 129 height 23
